Goal: Task Accomplishment & Management: Manage account settings

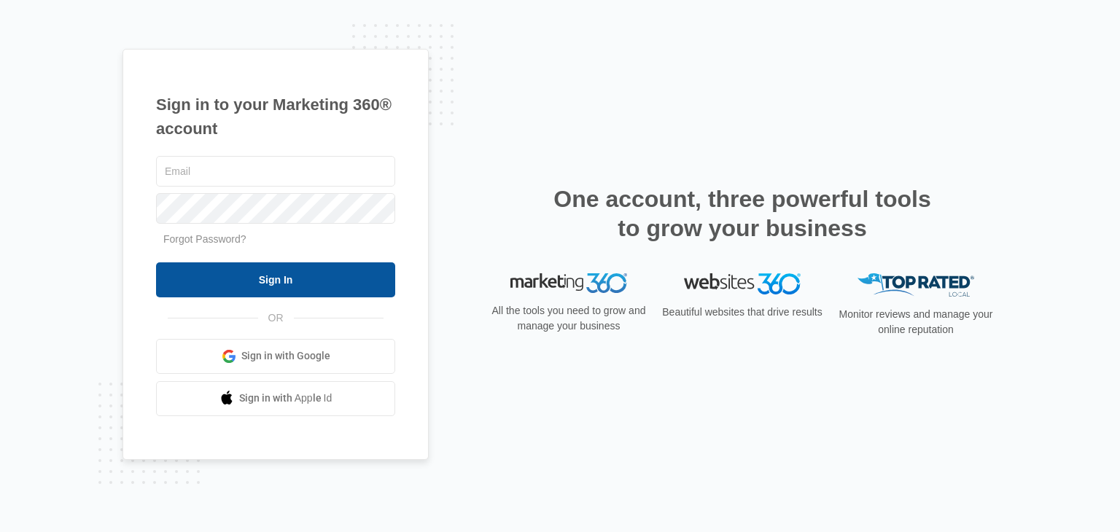
type input "[PERSON_NAME][EMAIL_ADDRESS][DOMAIN_NAME]"
click at [319, 280] on input "Sign In" at bounding box center [275, 279] width 239 height 35
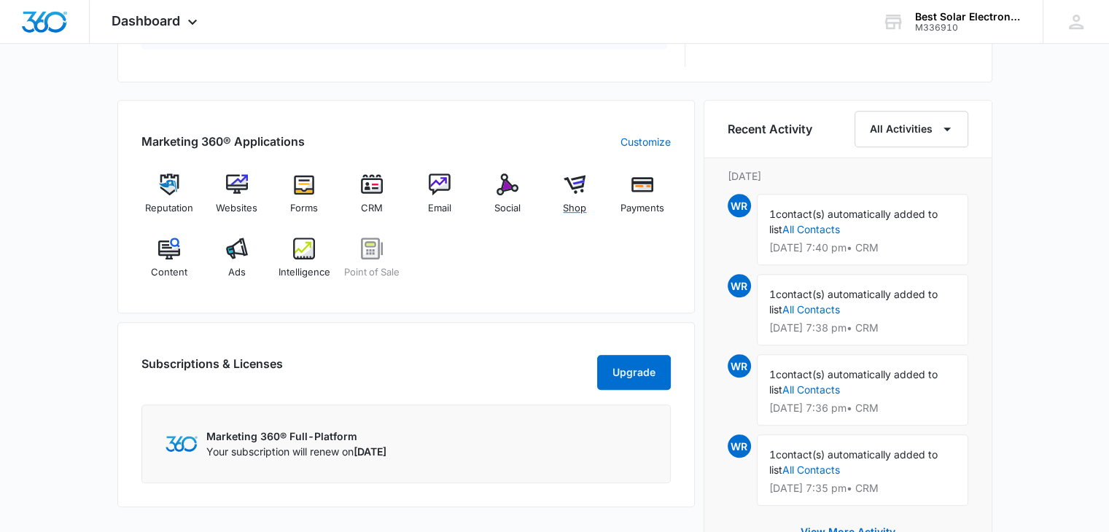
scroll to position [854, 0]
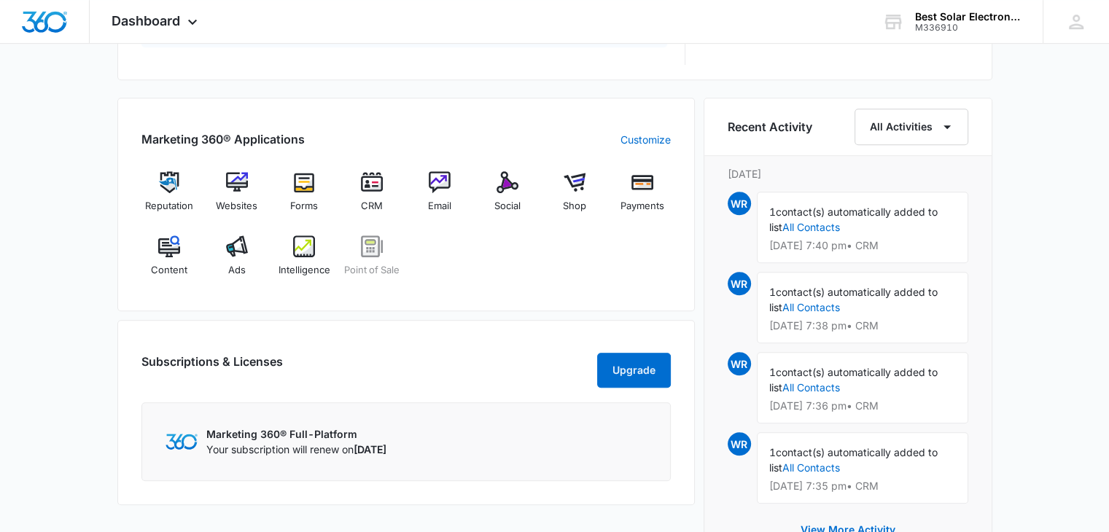
click at [531, 269] on div "Reputation Websites Forms CRM Email Social Shop Payments Content Ads Intelligen…" at bounding box center [405, 229] width 529 height 116
click at [242, 184] on img at bounding box center [237, 182] width 22 height 22
